Goal: Task Accomplishment & Management: Use online tool/utility

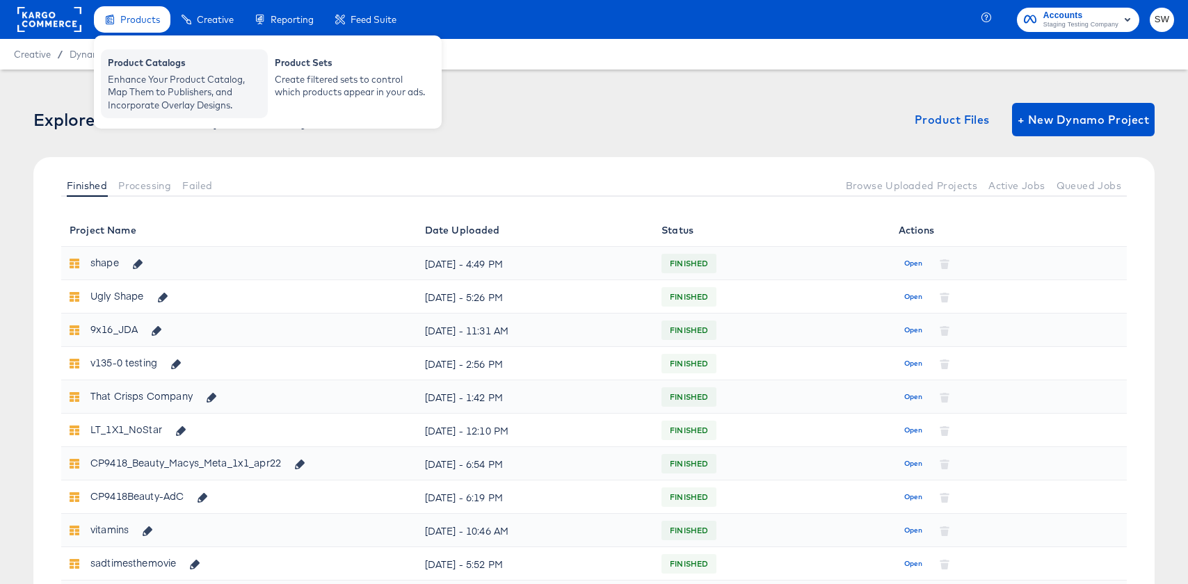
click at [161, 95] on div "Enhance Your Product Catalog, Map Them to Publishers, and Incorporate Overlay D…" at bounding box center [184, 92] width 153 height 39
